Goal: Use online tool/utility: Utilize a website feature to perform a specific function

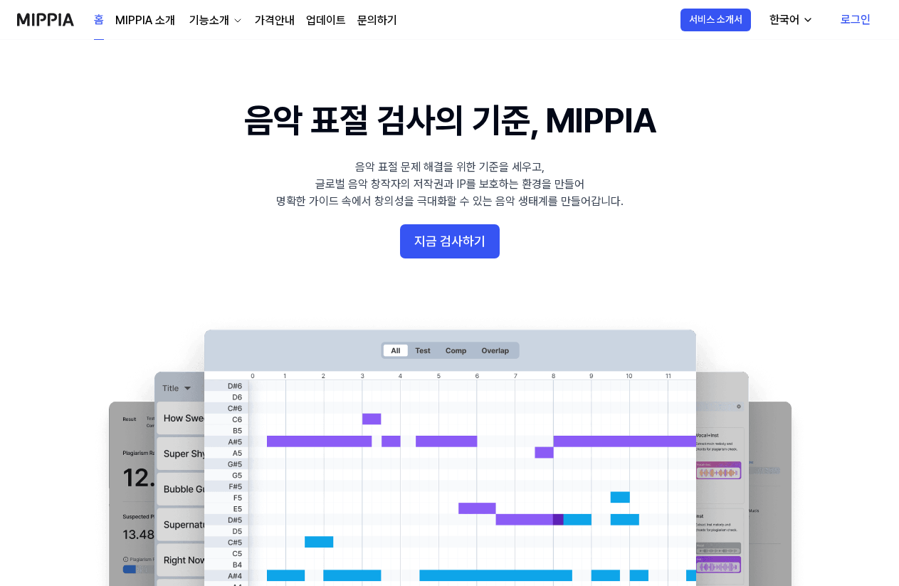
click at [849, 19] on link "로그인" at bounding box center [855, 20] width 53 height 40
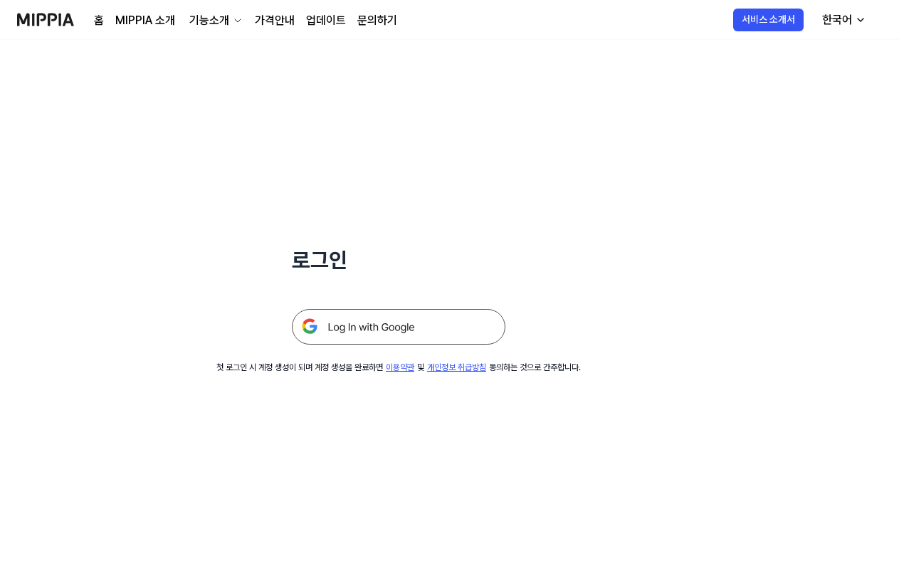
click at [394, 334] on img at bounding box center [398, 327] width 213 height 36
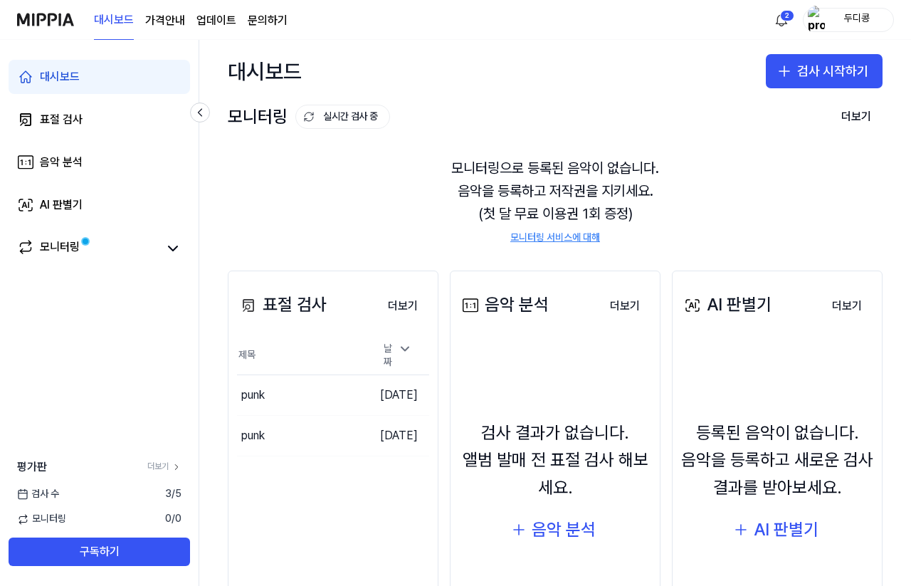
click at [381, 232] on div "모니터링으로 등록된 음악이 없습니다. 음악을 등록하고 저작권을 지키세요. (첫 달 무료 이용권 1회 증정) 모니터링 서비스에 대해" at bounding box center [555, 200] width 655 height 122
click at [401, 307] on button "더보기" at bounding box center [402, 306] width 53 height 28
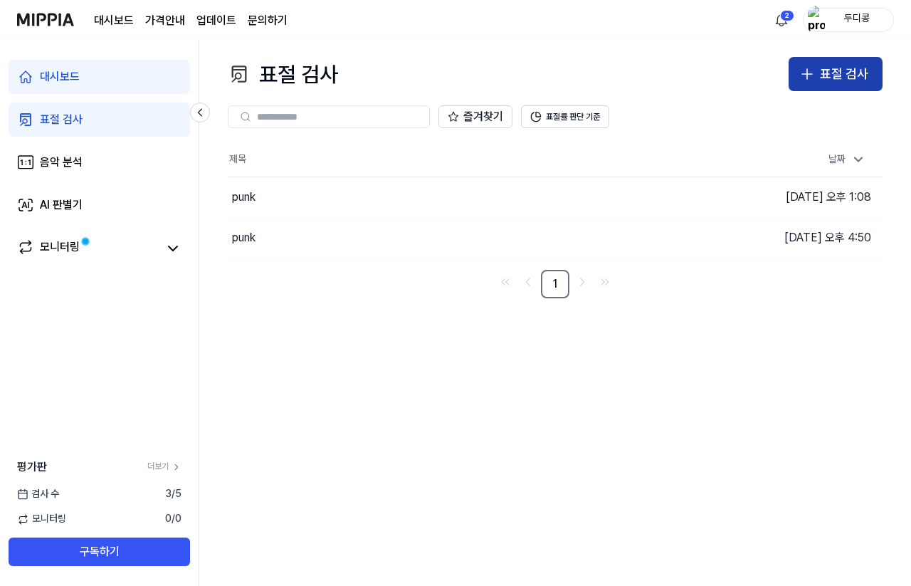
click at [838, 80] on div "표절 검사" at bounding box center [844, 74] width 48 height 21
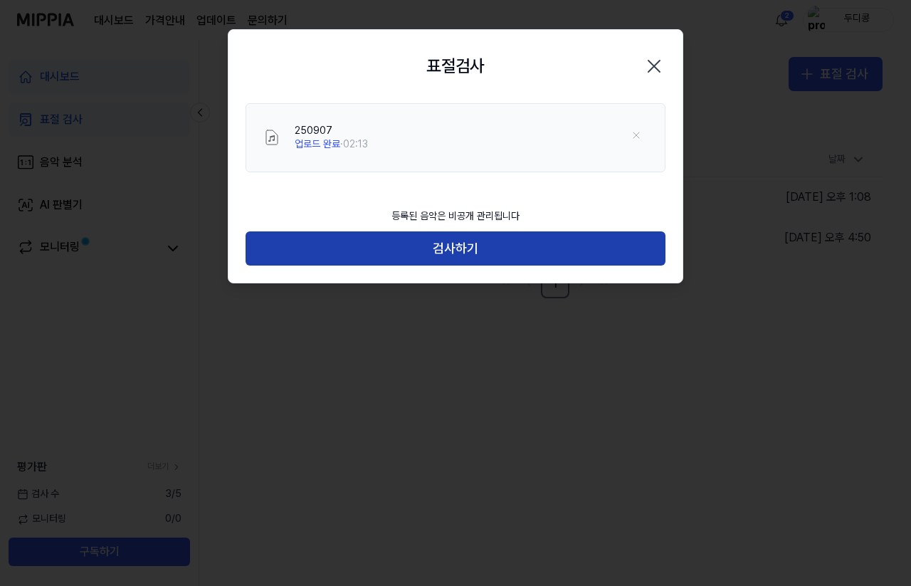
click at [458, 247] on button "검사하기" at bounding box center [456, 248] width 420 height 34
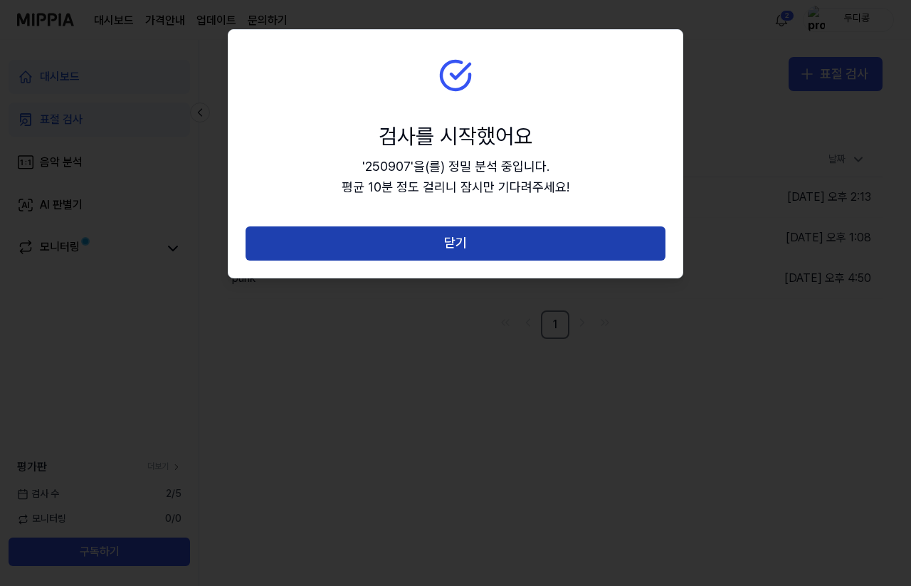
click at [455, 252] on button "닫기" at bounding box center [456, 243] width 420 height 34
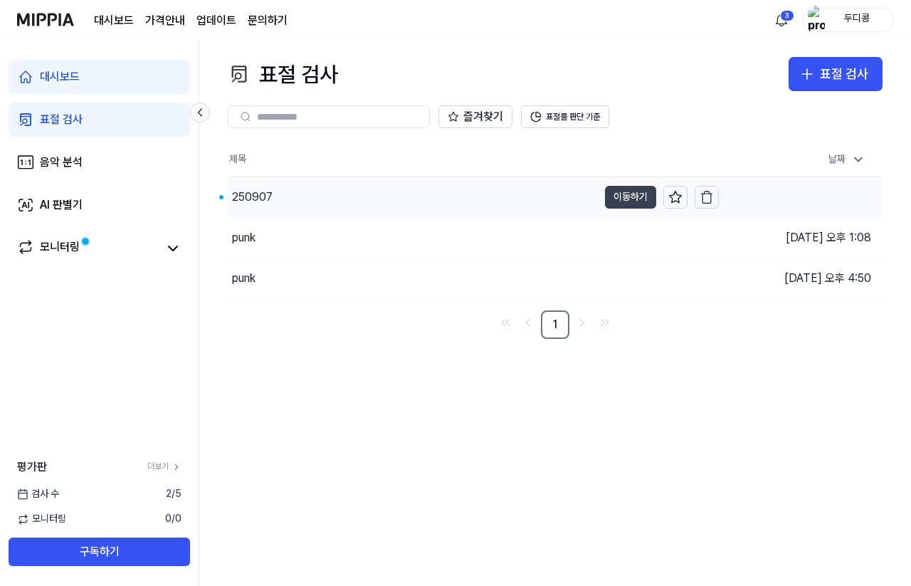
click at [632, 191] on button "이동하기" at bounding box center [630, 197] width 51 height 23
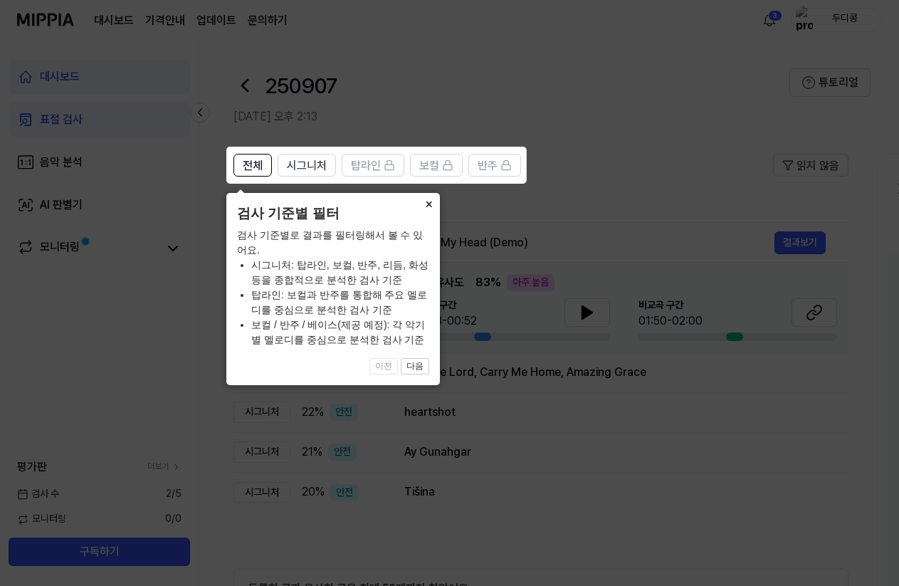
click at [428, 205] on button "×" at bounding box center [428, 203] width 23 height 20
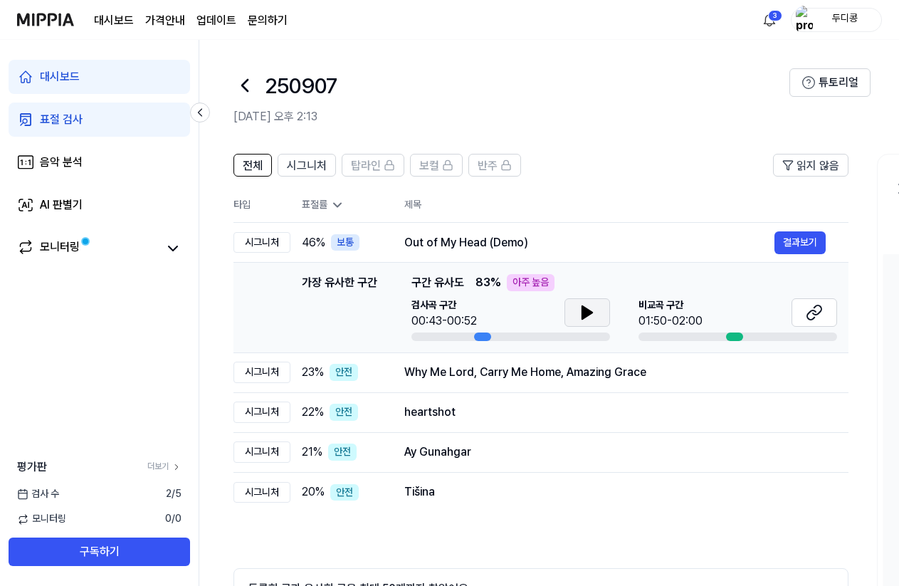
click at [596, 314] on button at bounding box center [587, 312] width 46 height 28
click at [811, 315] on icon at bounding box center [814, 312] width 17 height 17
click at [794, 245] on button "결과보기" at bounding box center [799, 242] width 51 height 23
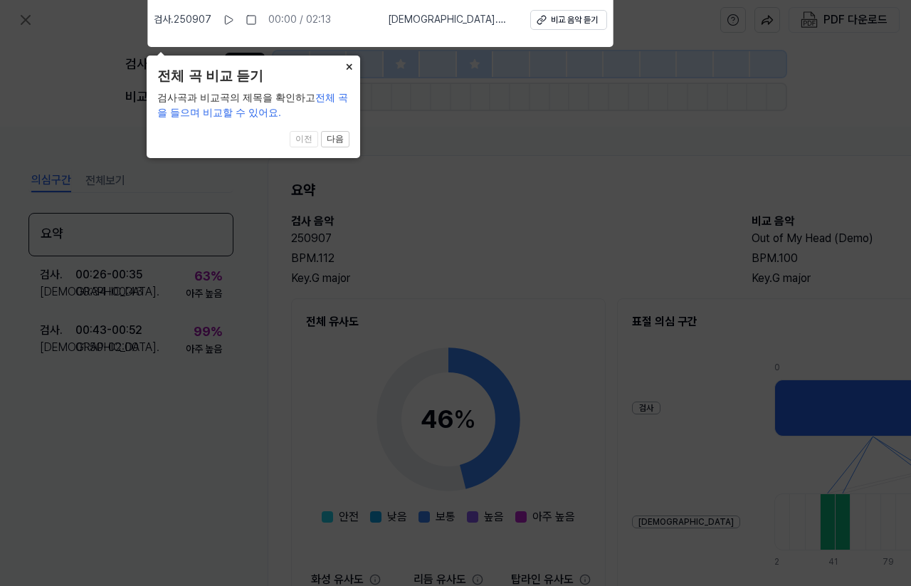
click at [339, 67] on button "×" at bounding box center [348, 66] width 23 height 20
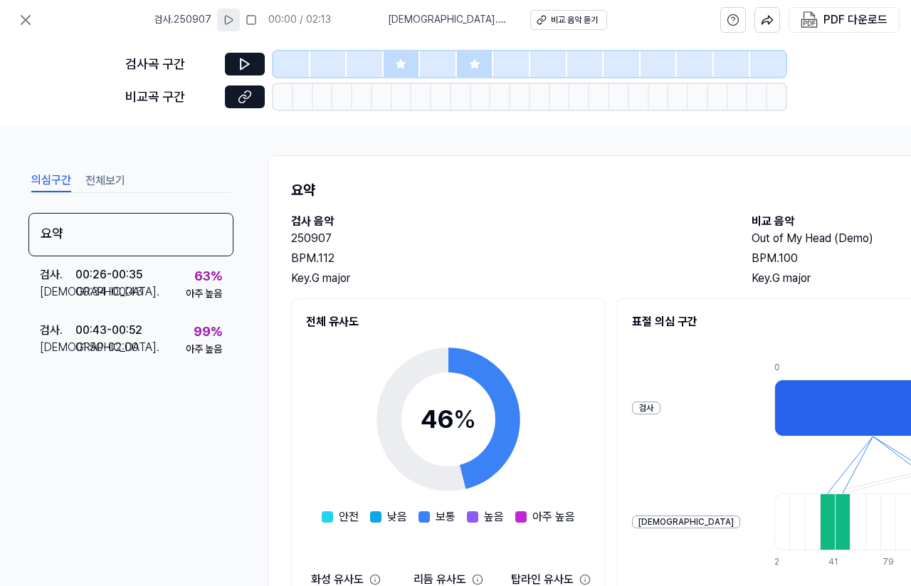
click at [229, 16] on icon at bounding box center [228, 19] width 11 height 11
click at [228, 16] on rect at bounding box center [227, 20] width 2 height 9
click at [253, 65] on button at bounding box center [245, 64] width 40 height 23
click at [245, 63] on icon at bounding box center [245, 64] width 14 height 14
click at [399, 70] on div at bounding box center [402, 64] width 37 height 26
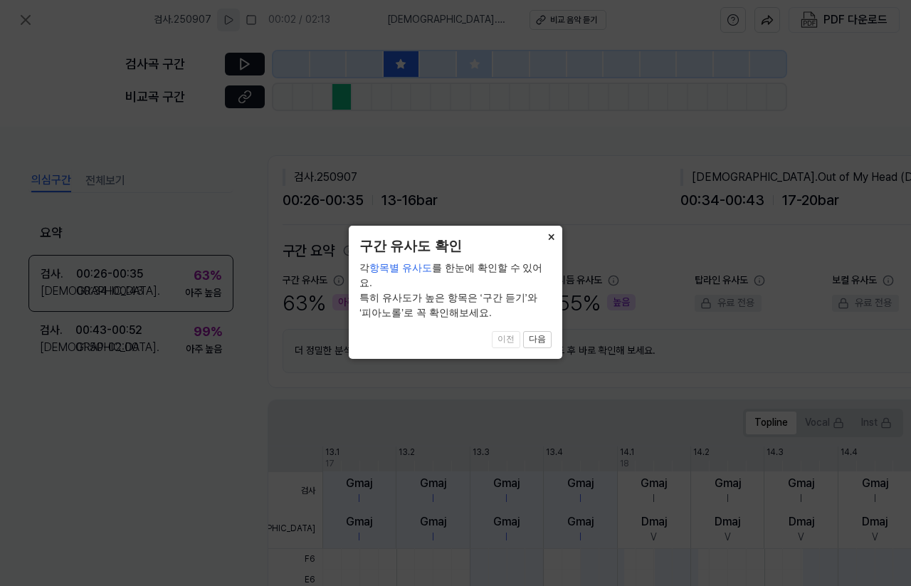
click at [552, 241] on button "×" at bounding box center [550, 236] width 23 height 20
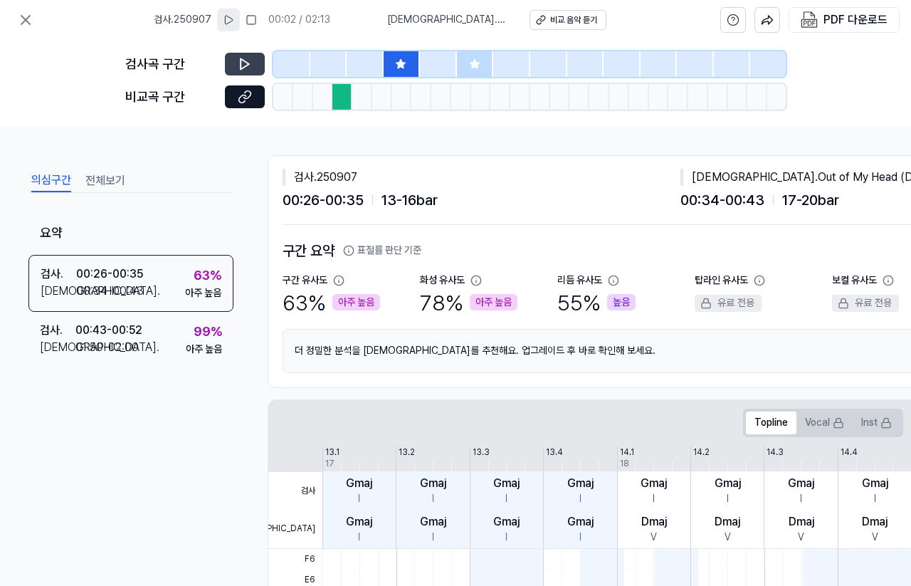
click at [244, 56] on button at bounding box center [245, 64] width 40 height 23
click at [251, 68] on icon at bounding box center [245, 64] width 14 height 14
click at [251, 100] on icon at bounding box center [245, 97] width 14 height 14
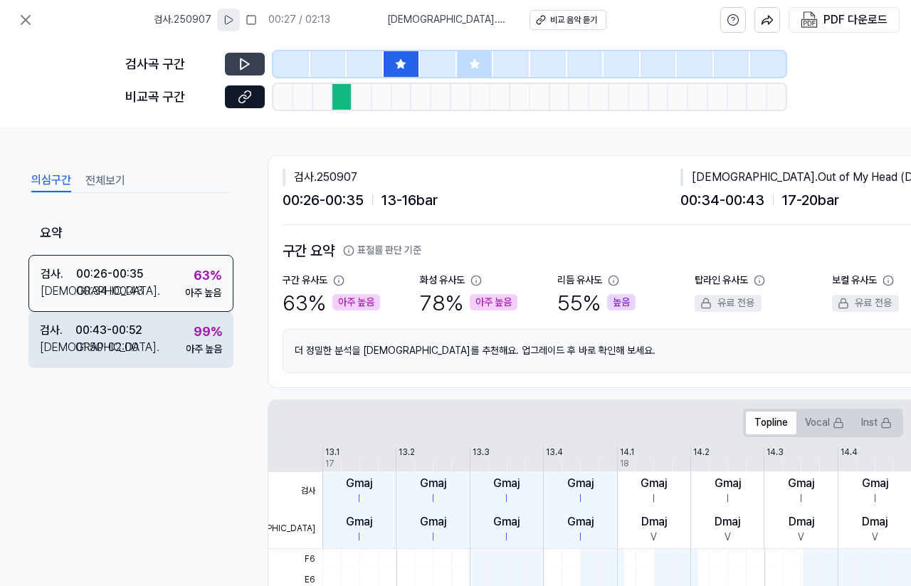
click at [171, 341] on div "검사 . 00:43 - 00:52 비교 . 01:50 - 02:00 99 % 아주 높음" at bounding box center [130, 340] width 205 height 56
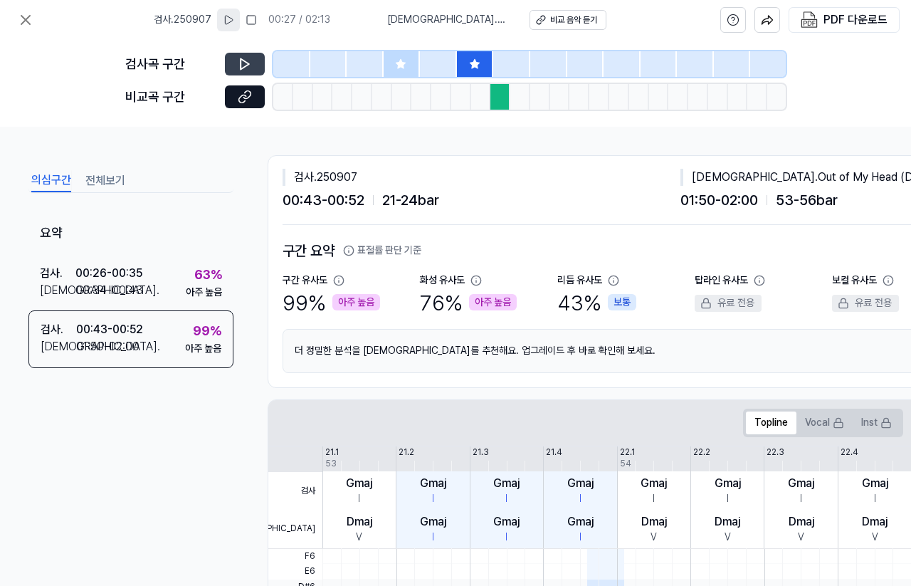
click at [243, 65] on icon at bounding box center [245, 64] width 14 height 14
click at [241, 62] on icon at bounding box center [245, 64] width 9 height 11
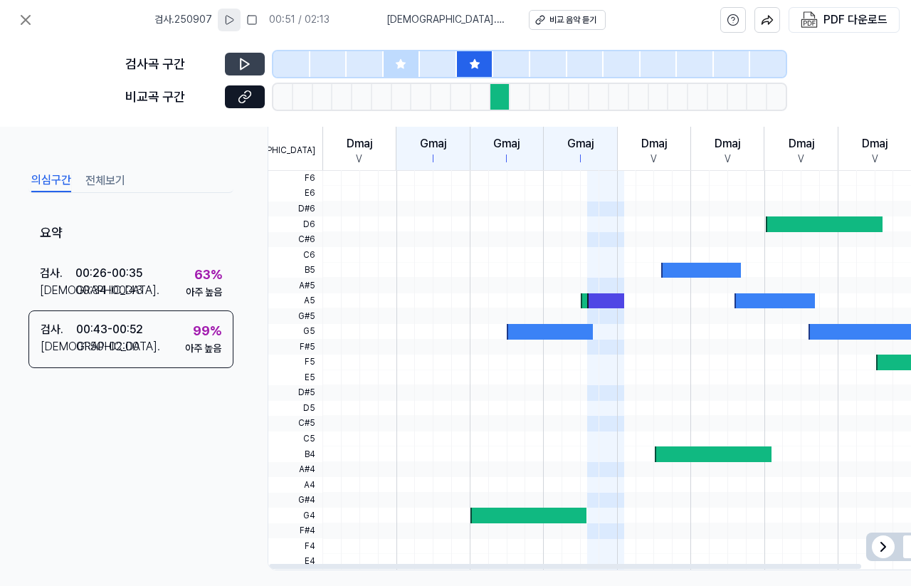
scroll to position [403, 0]
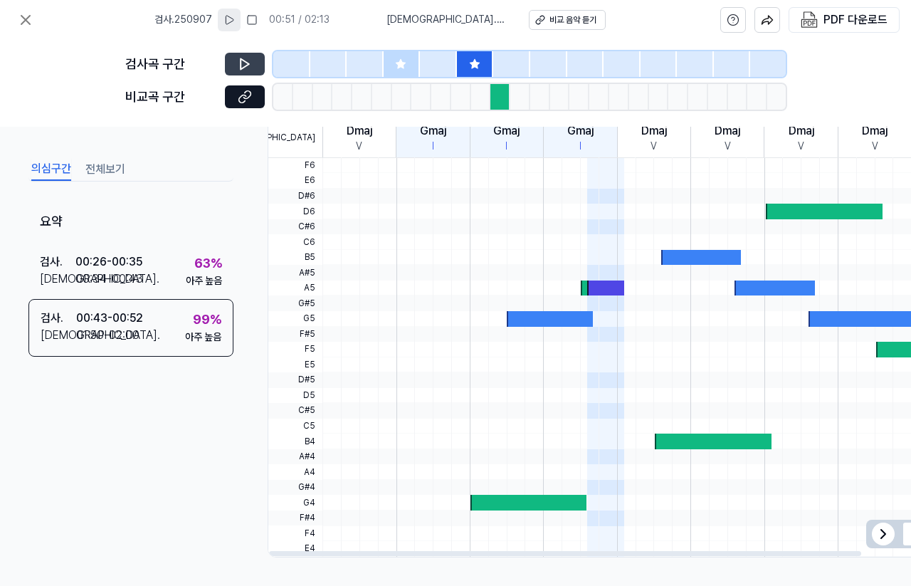
click at [885, 529] on icon at bounding box center [883, 533] width 4 height 9
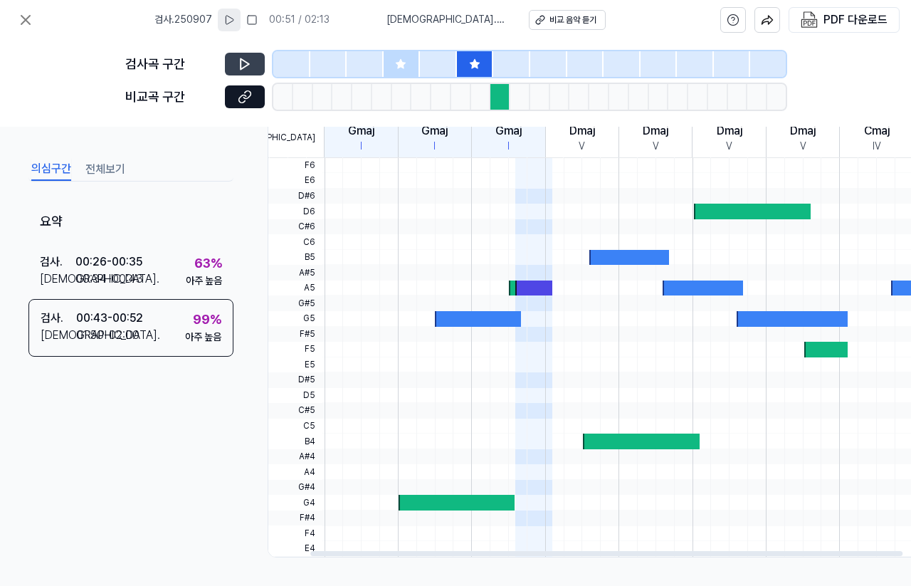
drag, startPoint x: 788, startPoint y: 542, endPoint x: 838, endPoint y: 537, distance: 50.8
click at [838, 551] on div at bounding box center [606, 553] width 592 height 5
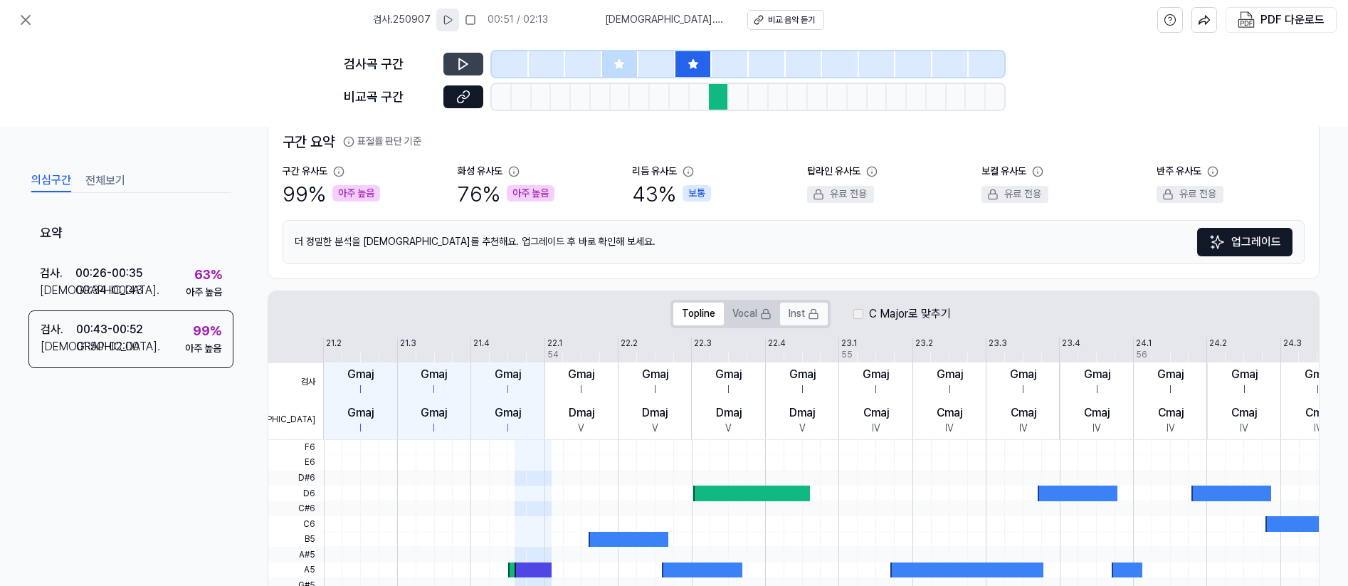
scroll to position [66, 0]
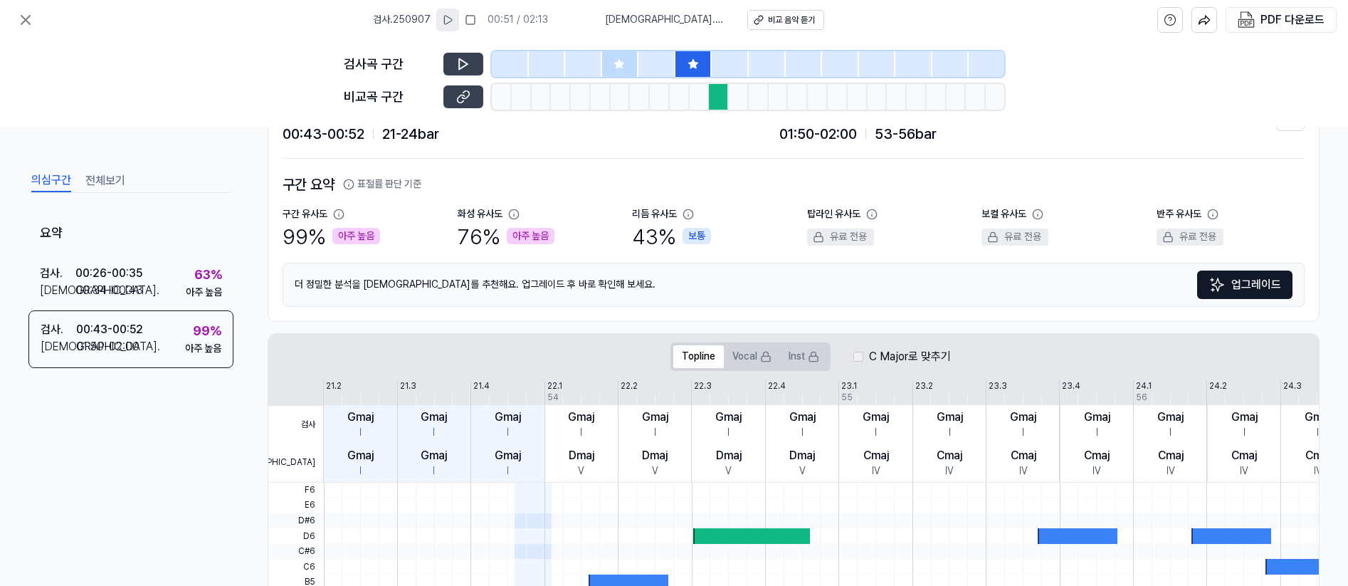
click at [465, 97] on icon at bounding box center [463, 97] width 14 height 14
click at [468, 53] on button at bounding box center [463, 64] width 40 height 23
click at [340, 211] on icon at bounding box center [338, 214] width 11 height 11
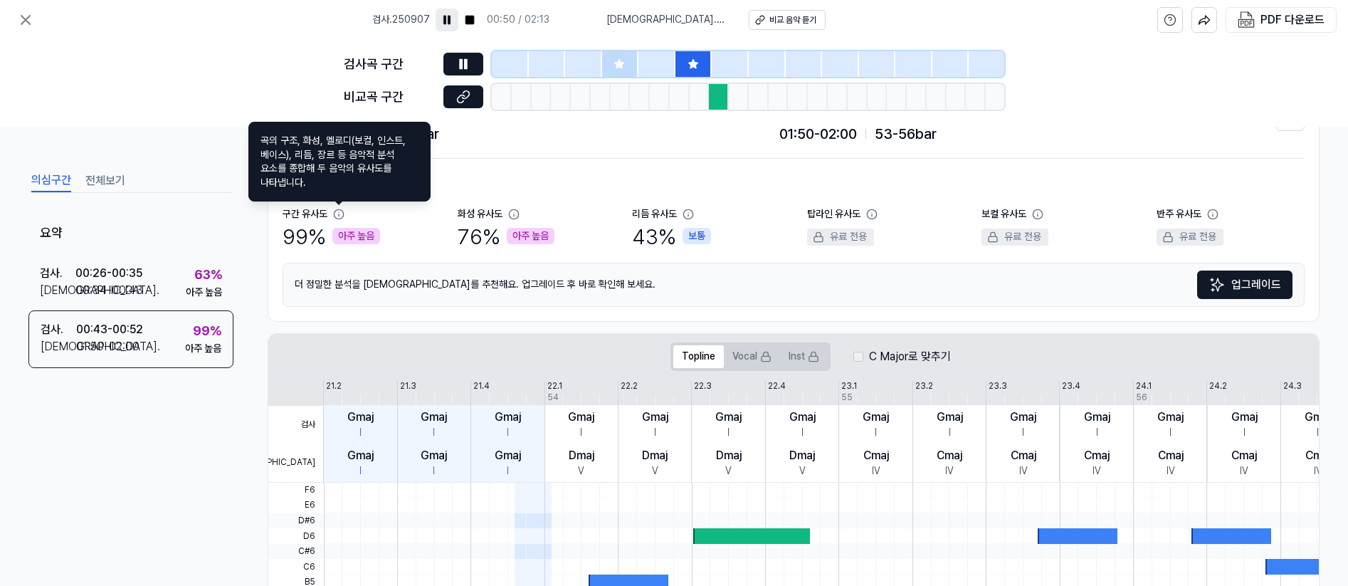
click at [337, 218] on icon at bounding box center [338, 213] width 9 height 9
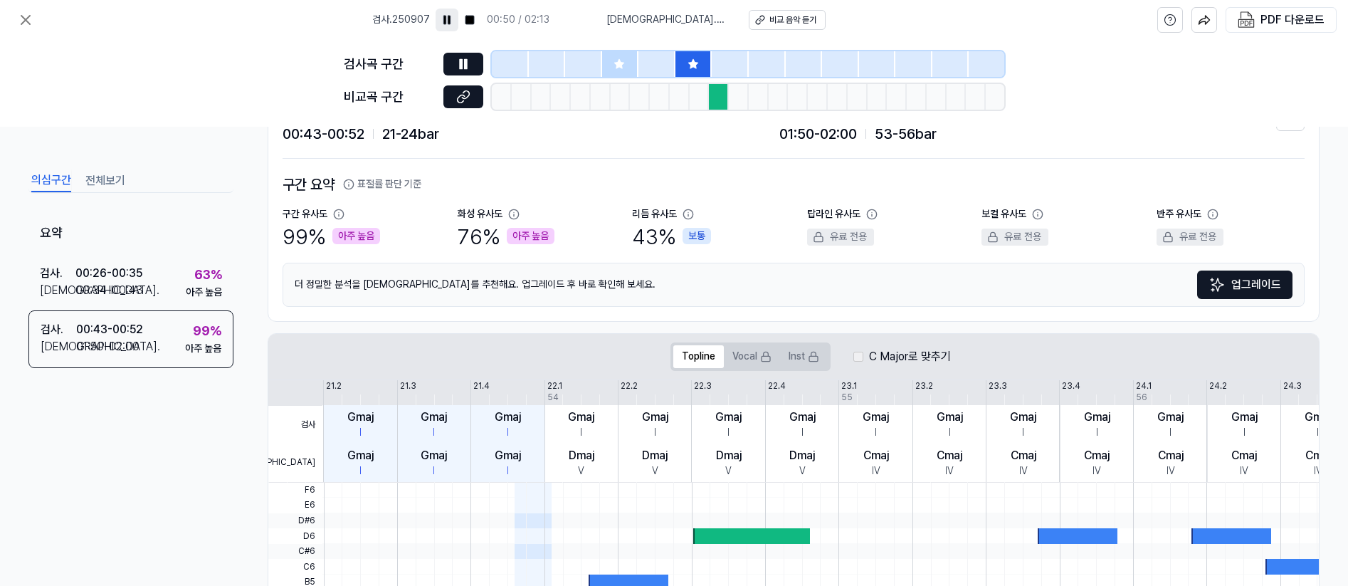
click at [338, 215] on icon at bounding box center [338, 214] width 11 height 11
click at [338, 214] on icon at bounding box center [338, 214] width 11 height 11
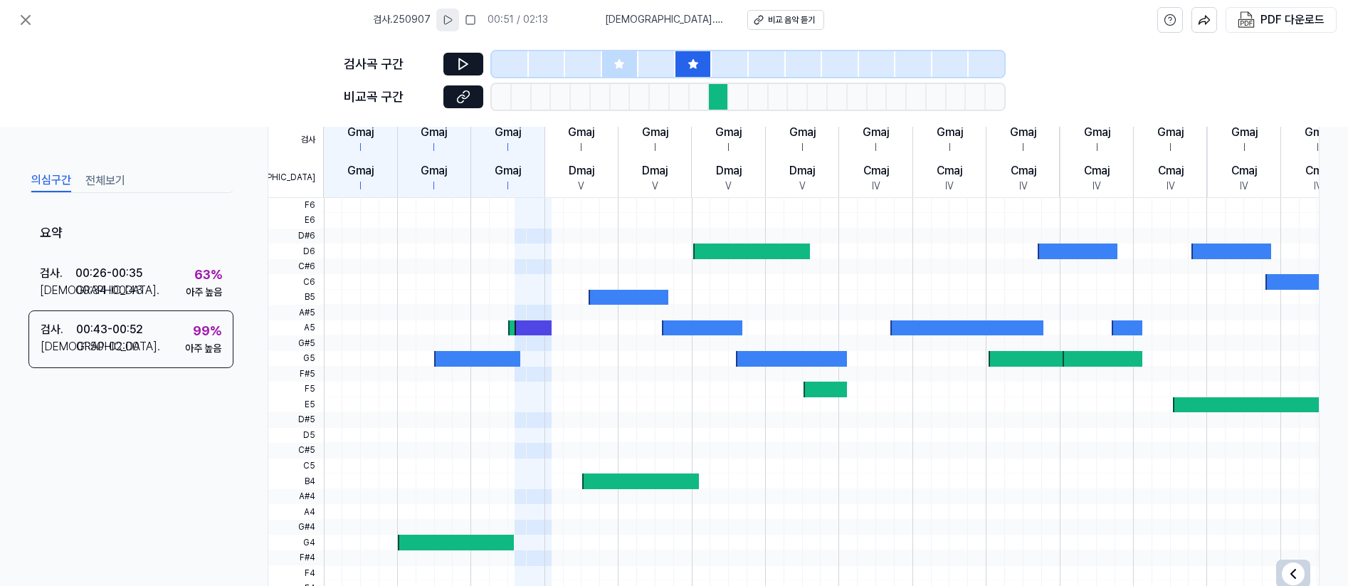
scroll to position [391, 0]
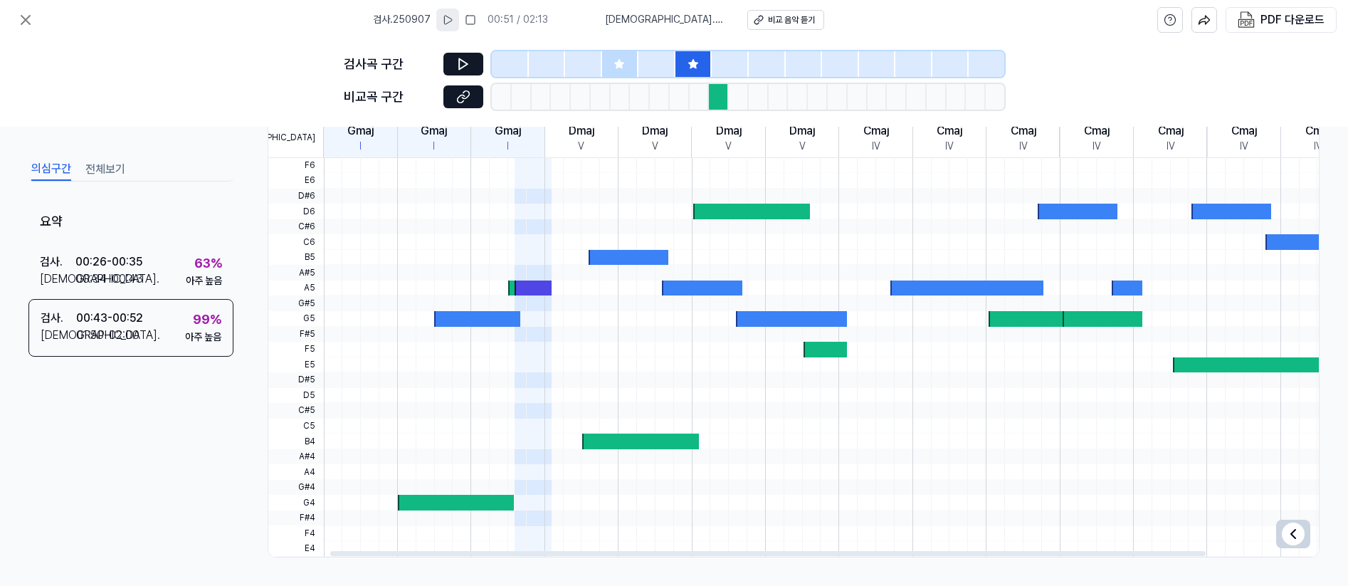
click at [457, 504] on div at bounding box center [456, 503] width 117 height 16
click at [539, 383] on span at bounding box center [533, 380] width 37 height 16
click at [475, 320] on div at bounding box center [477, 319] width 86 height 16
click at [522, 283] on div at bounding box center [533, 288] width 37 height 16
drag, startPoint x: 632, startPoint y: 252, endPoint x: 728, endPoint y: 289, distance: 103.0
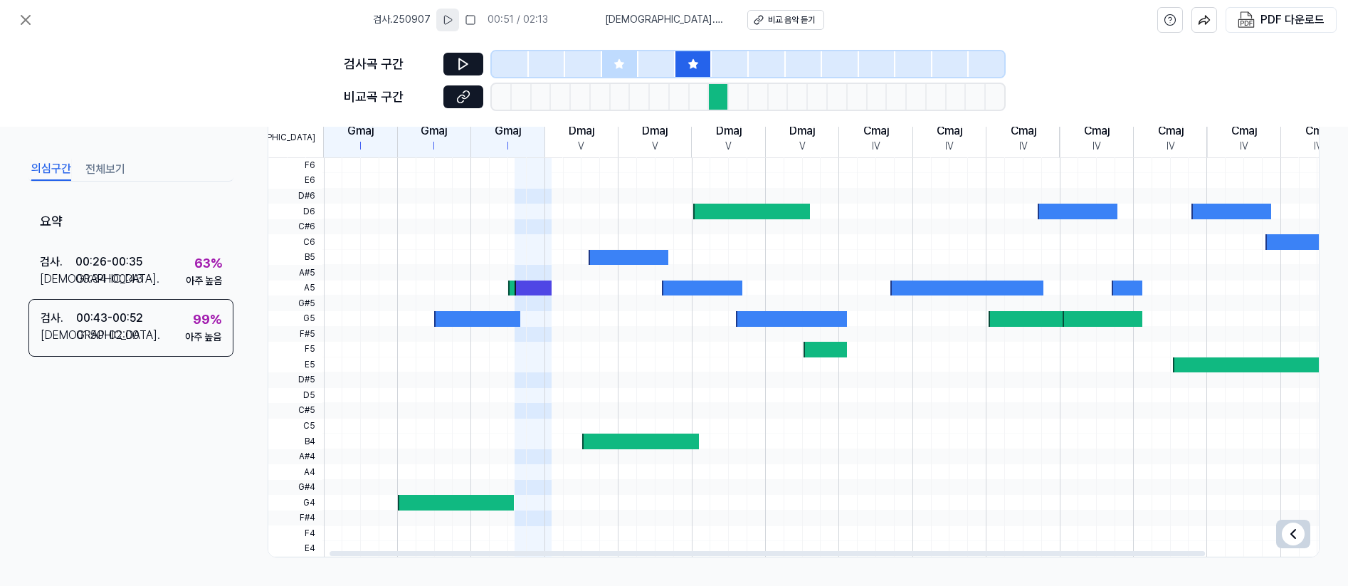
click at [638, 258] on div at bounding box center [629, 258] width 80 height 16
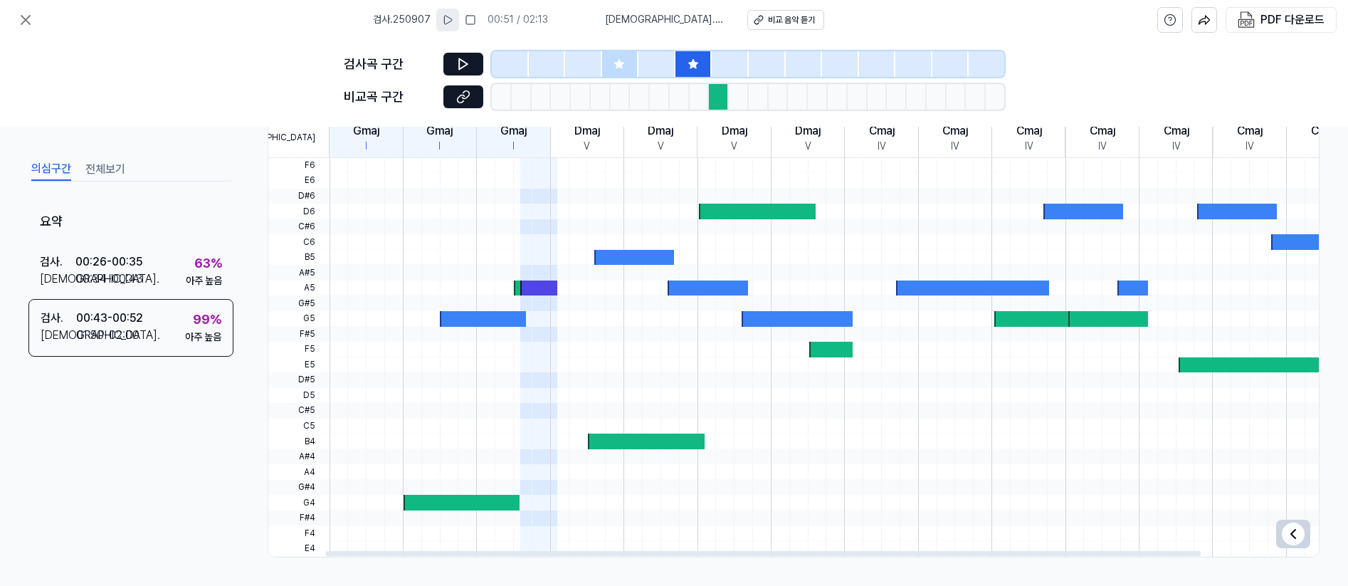
click at [729, 290] on div at bounding box center [708, 288] width 80 height 16
click at [812, 315] on div at bounding box center [797, 319] width 110 height 16
click at [910, 290] on div at bounding box center [973, 288] width 154 height 16
click at [910, 204] on div at bounding box center [843, 197] width 1176 height 16
click at [910, 292] on div at bounding box center [1132, 288] width 31 height 16
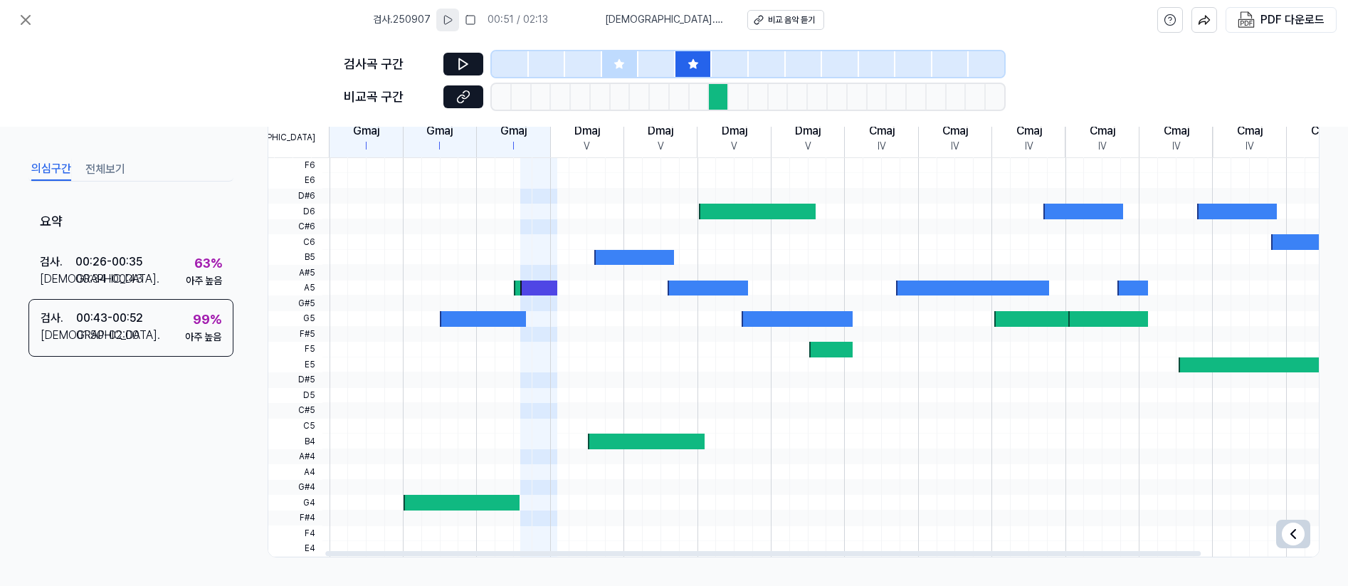
drag, startPoint x: 1267, startPoint y: 194, endPoint x: 1277, endPoint y: 235, distance: 42.5
click at [910, 200] on div at bounding box center [1267, 357] width 1 height 399
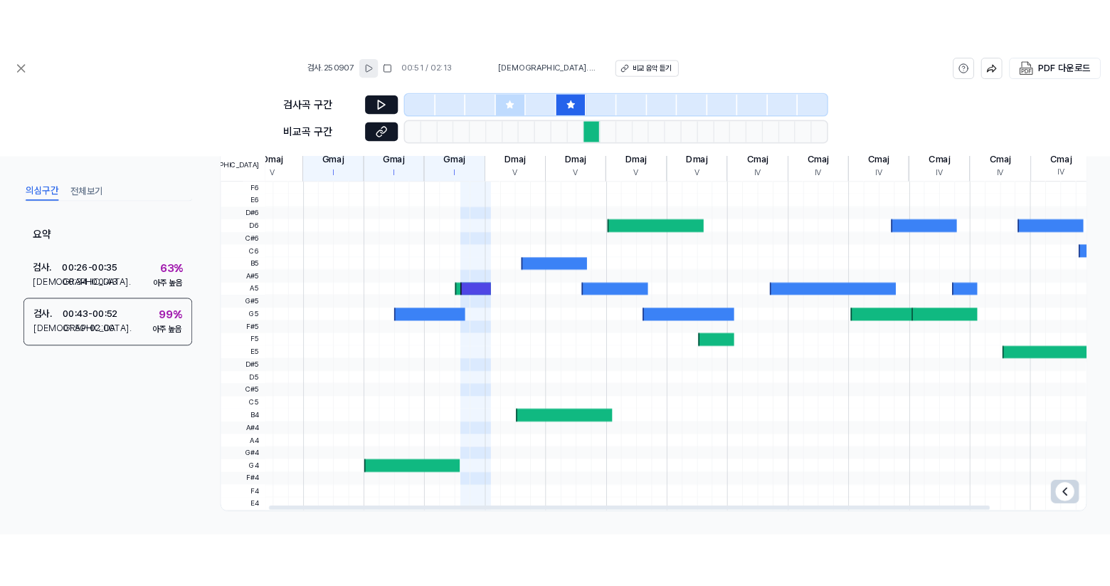
scroll to position [0, 0]
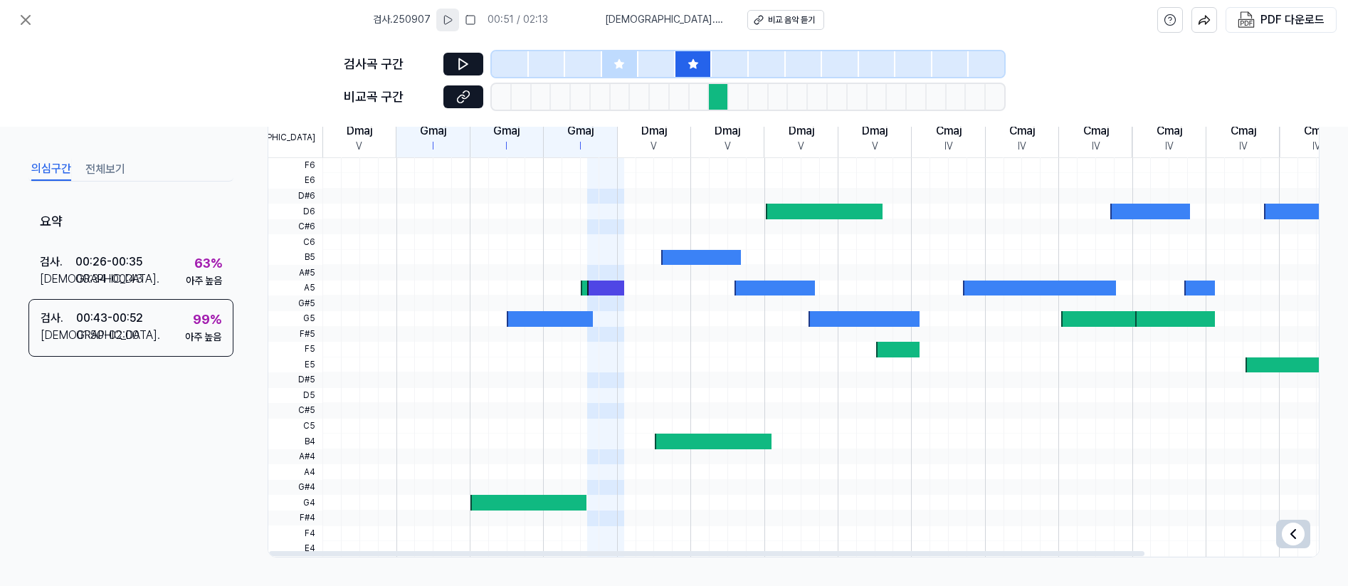
drag, startPoint x: 1097, startPoint y: 427, endPoint x: 1223, endPoint y: 355, distance: 145.0
click at [910, 158] on div at bounding box center [910, 158] width 1176 height 0
